Goal: Navigation & Orientation: Find specific page/section

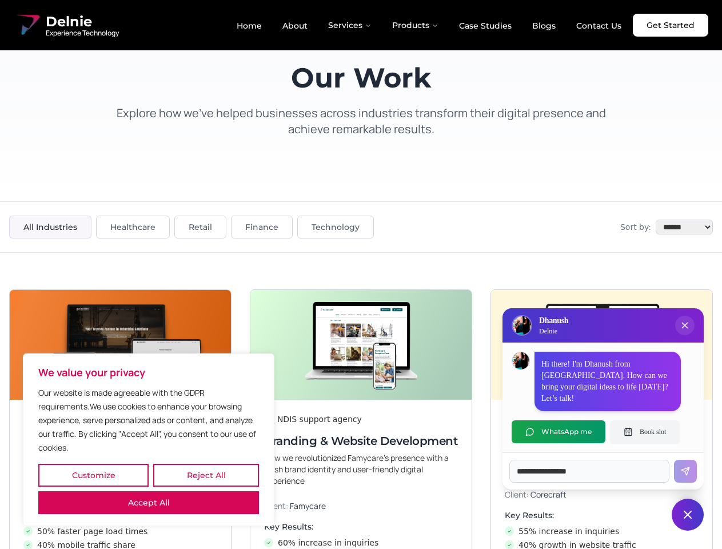
click at [93, 475] on button "Customize" at bounding box center [93, 475] width 110 height 23
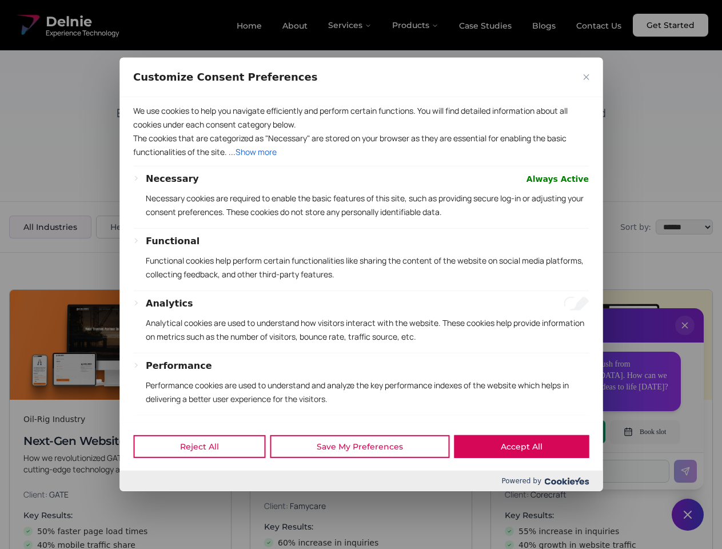
click at [206, 475] on div at bounding box center [361, 274] width 722 height 549
click at [149, 97] on div "Customize Consent Preferences" at bounding box center [361, 77] width 483 height 39
click at [361, 132] on p "We use cookies to help you navigate efficiently and perform certain functions. …" at bounding box center [361, 117] width 456 height 27
click at [685, 337] on div at bounding box center [361, 274] width 722 height 549
click at [559, 432] on div "Reject All Save My Preferences Accept All" at bounding box center [361, 446] width 483 height 49
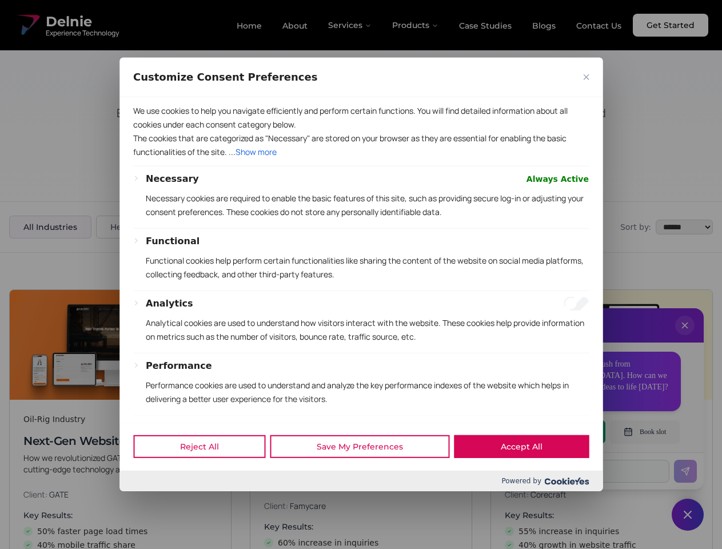
click at [645, 432] on div at bounding box center [361, 274] width 722 height 549
click at [688, 515] on div at bounding box center [361, 274] width 722 height 549
click at [351, 25] on div at bounding box center [361, 274] width 722 height 549
click at [416, 25] on div at bounding box center [361, 274] width 722 height 549
